Goal: Task Accomplishment & Management: Manage account settings

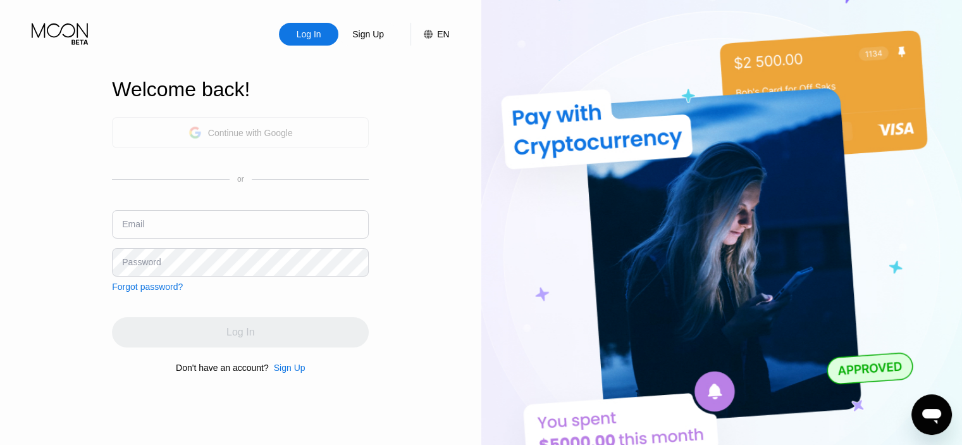
click at [238, 130] on div "Continue with Google" at bounding box center [250, 133] width 85 height 10
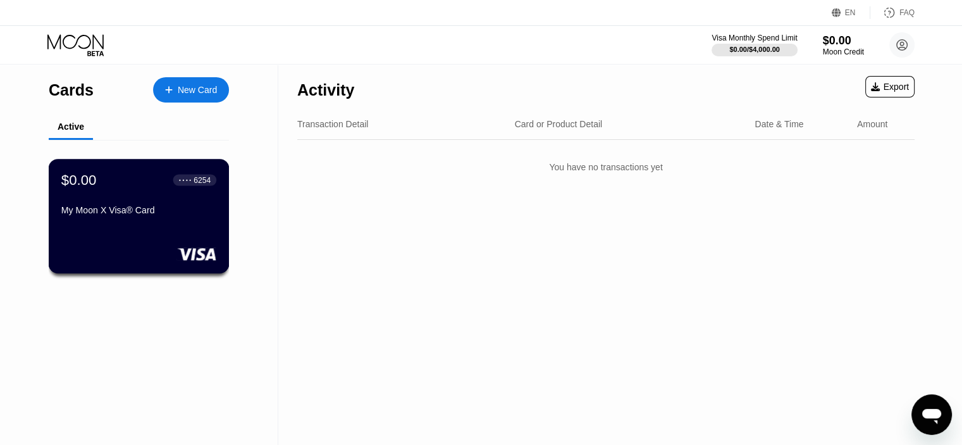
click at [198, 182] on div "6254" at bounding box center [202, 179] width 17 height 9
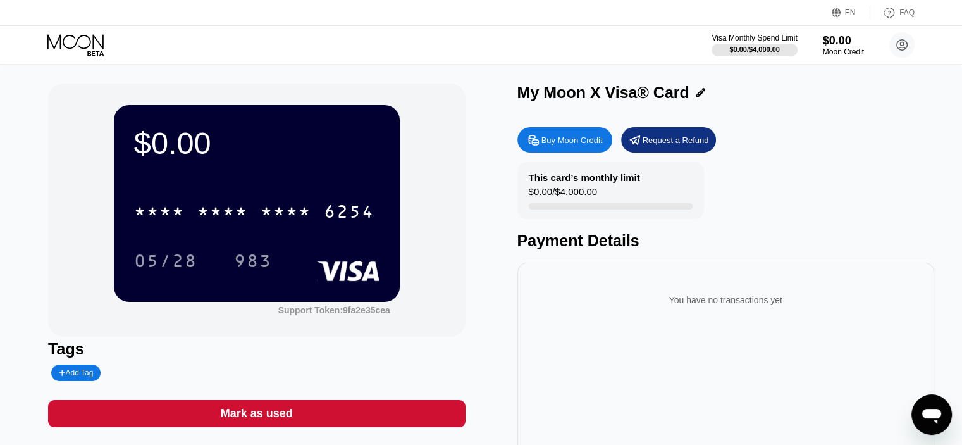
click at [566, 245] on div "Payment Details" at bounding box center [725, 241] width 417 height 18
click at [684, 300] on div "You have no transactions yet" at bounding box center [726, 299] width 397 height 35
click at [776, 308] on div "You have no transactions yet" at bounding box center [726, 299] width 397 height 35
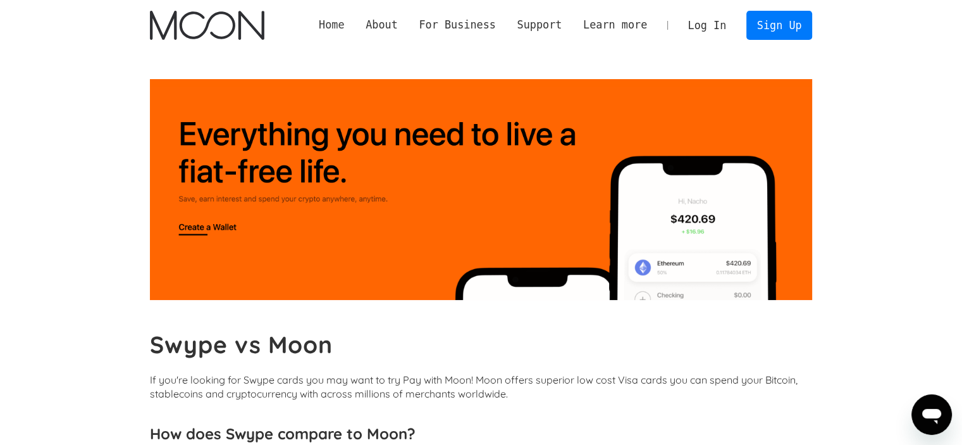
click at [355, 22] on link "Home" at bounding box center [331, 25] width 47 height 16
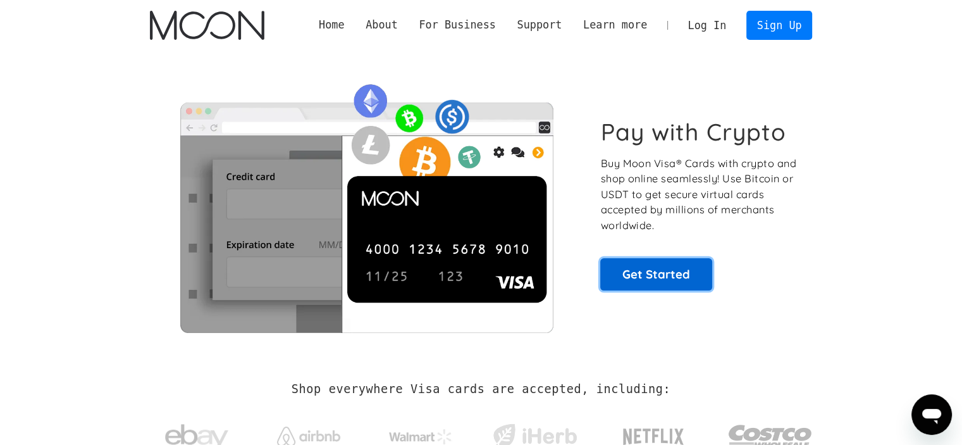
click at [636, 282] on link "Get Started" at bounding box center [656, 274] width 112 height 32
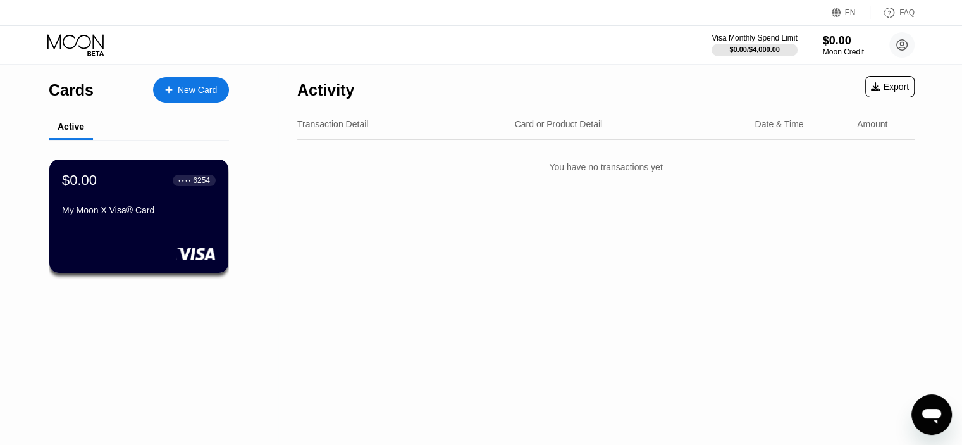
click at [326, 123] on div "Transaction Detail" at bounding box center [332, 124] width 71 height 10
